Goal: Information Seeking & Learning: Find specific page/section

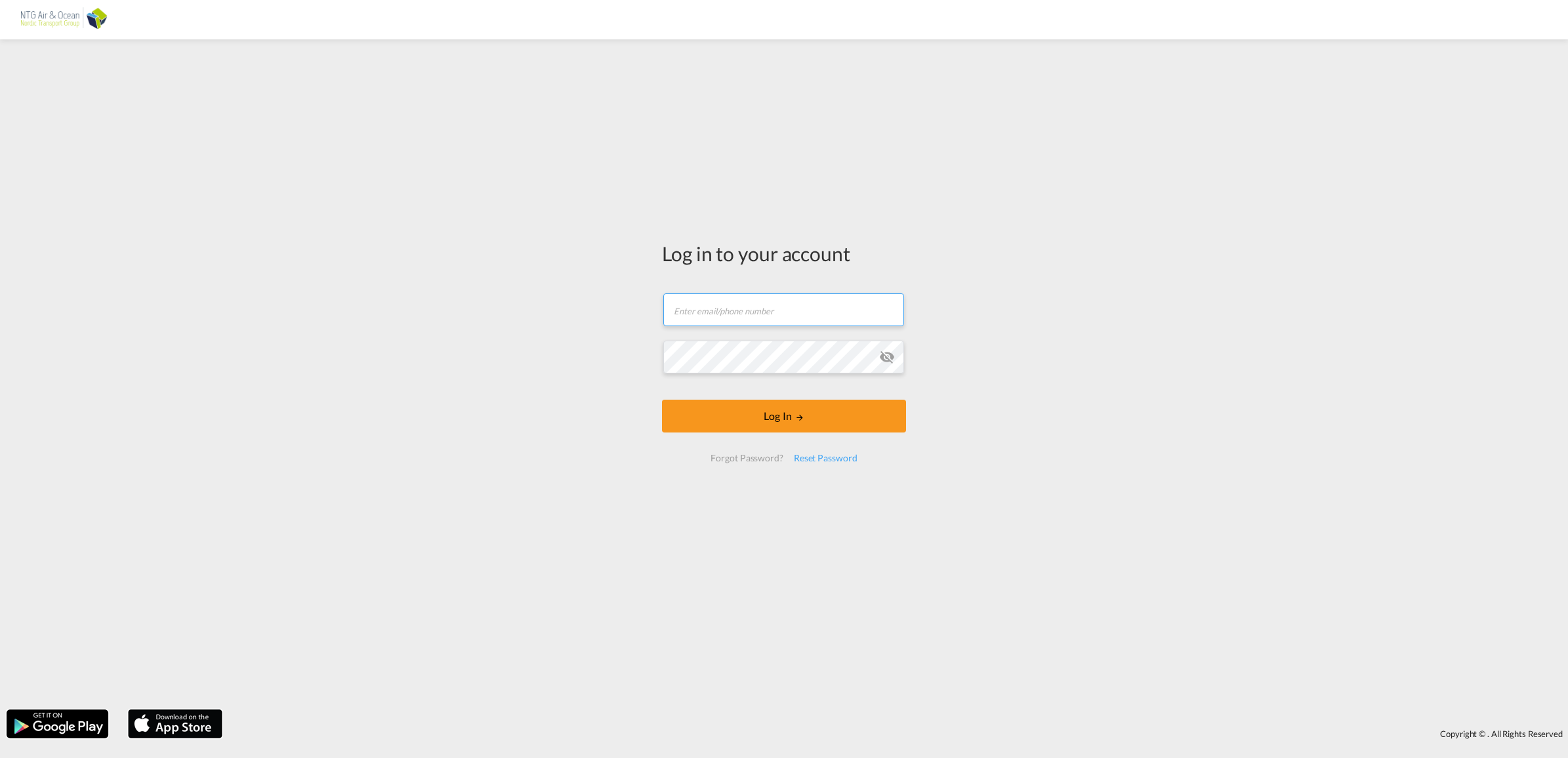
type input "[EMAIL_ADDRESS][DOMAIN_NAME]"
